Goal: Transaction & Acquisition: Purchase product/service

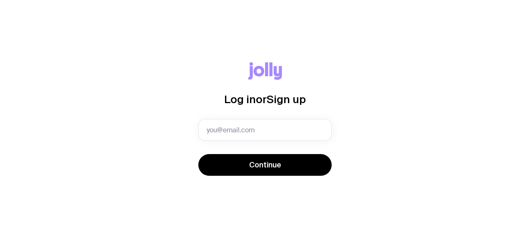
type input "[EMAIL_ADDRESS][PERSON_NAME][DOMAIN_NAME]"
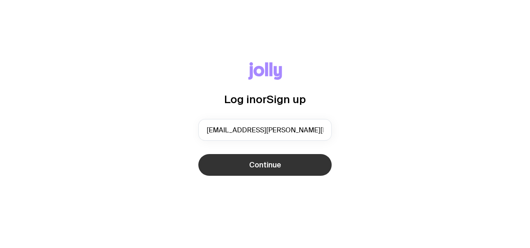
click at [257, 157] on button "Continue" at bounding box center [264, 165] width 133 height 22
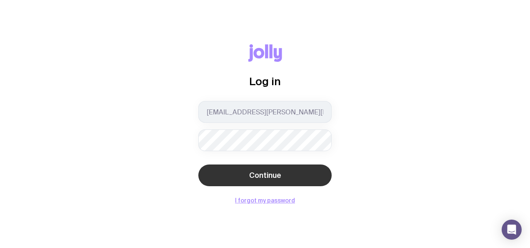
click at [260, 172] on span "Continue" at bounding box center [265, 175] width 32 height 10
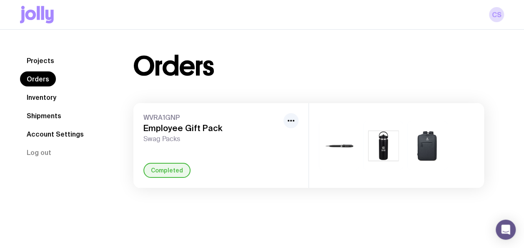
click at [48, 8] on icon at bounding box center [37, 15] width 34 height 18
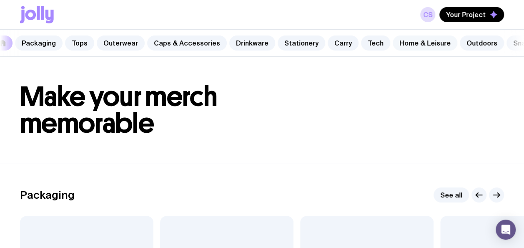
scroll to position [0, 50]
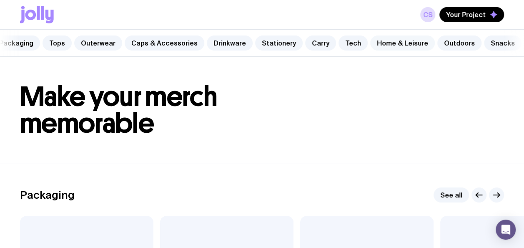
click at [402, 43] on link "Home & Leisure" at bounding box center [402, 42] width 65 height 15
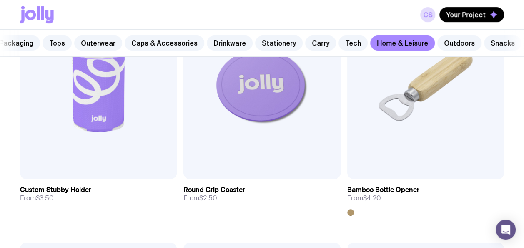
scroll to position [151, 0]
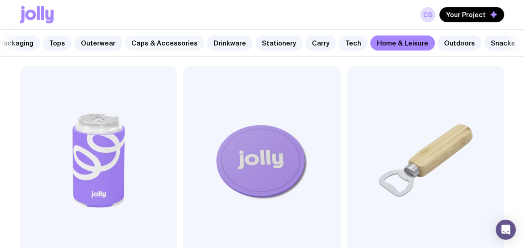
click at [146, 45] on link "Caps & Accessories" at bounding box center [165, 42] width 80 height 15
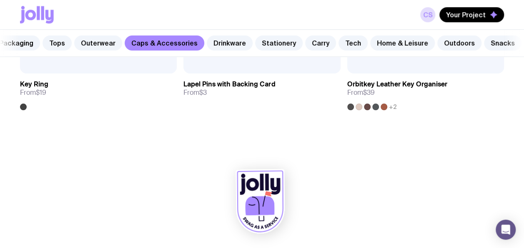
scroll to position [2103, 0]
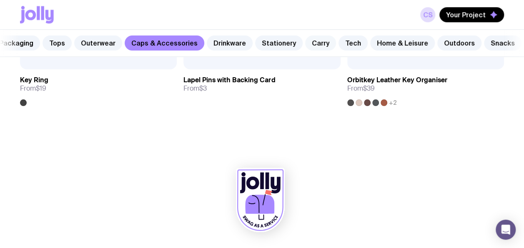
click at [317, 43] on link "Carry" at bounding box center [320, 42] width 31 height 15
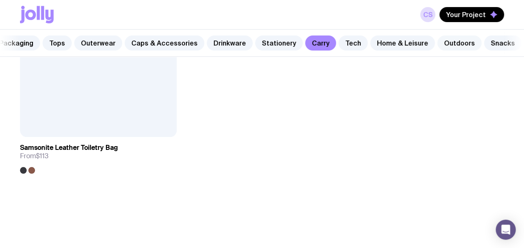
scroll to position [3037, 0]
click at [454, 44] on link "Outdoors" at bounding box center [459, 42] width 44 height 15
